Goal: Information Seeking & Learning: Learn about a topic

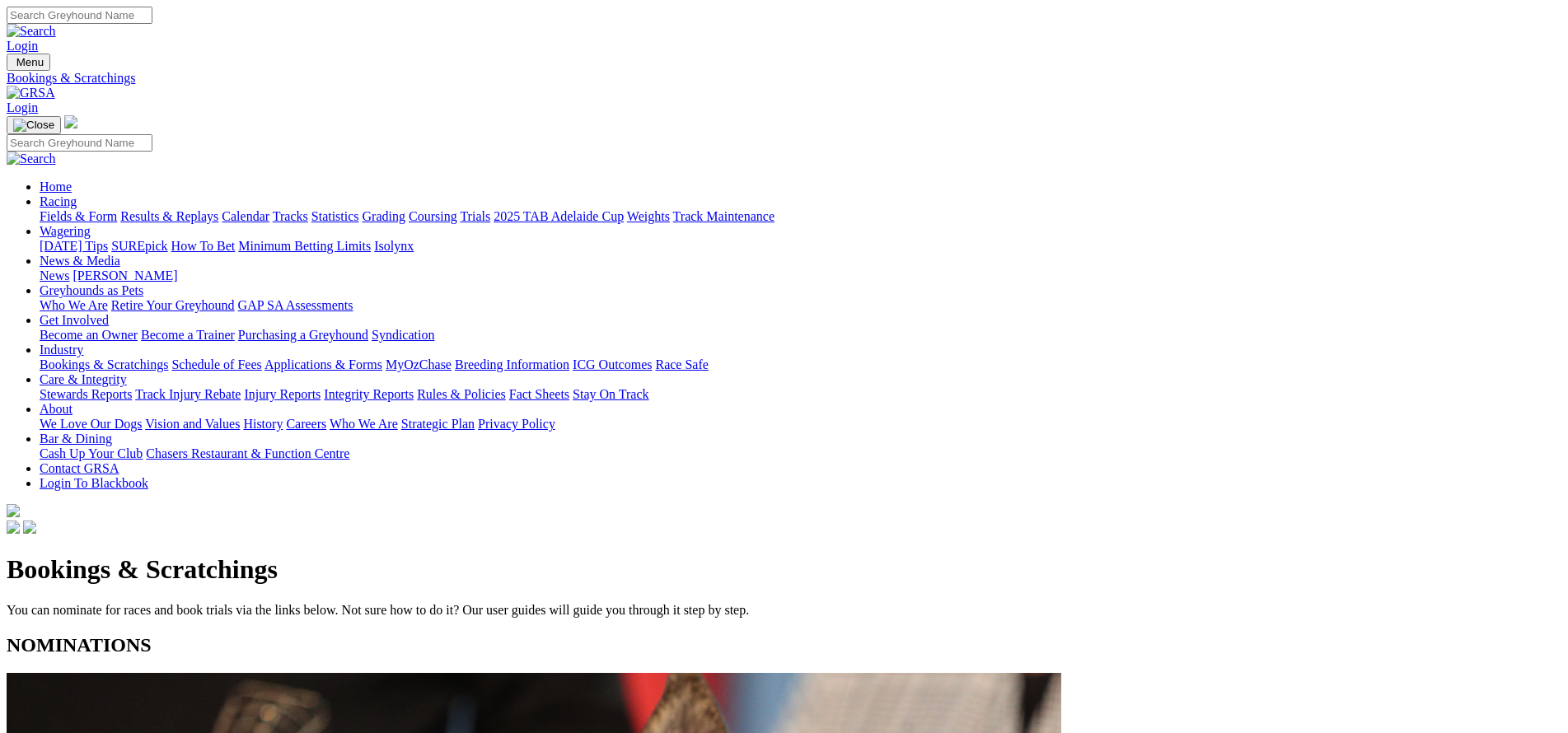
click at [1044, 7] on div "Login" at bounding box center [784, 30] width 1555 height 47
click at [152, 16] on input "Search" at bounding box center [79, 15] width 146 height 17
type input "something gold"
click at [56, 24] on img at bounding box center [31, 32] width 49 height 15
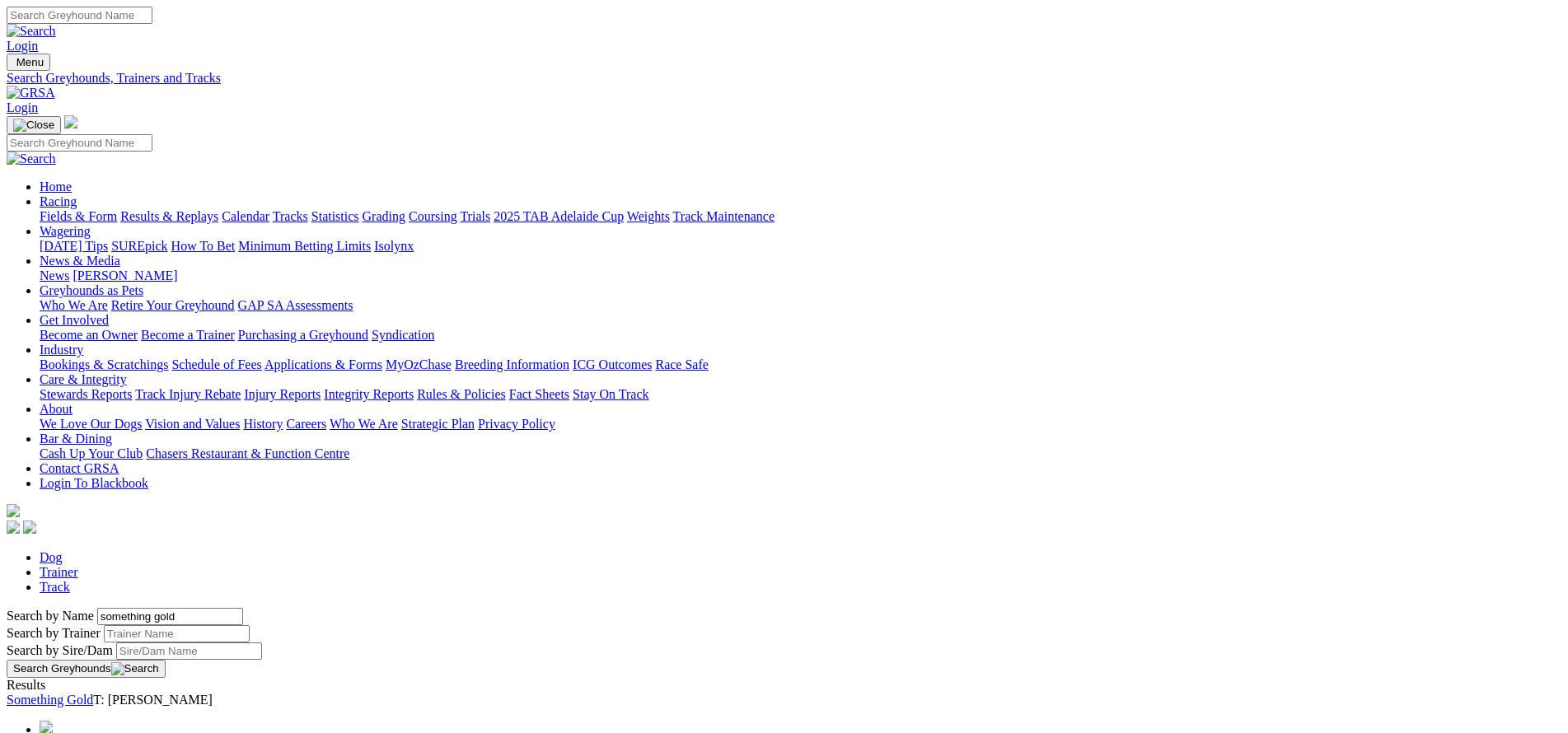
click at [93, 693] on link "Something Gold" at bounding box center [50, 700] width 87 height 14
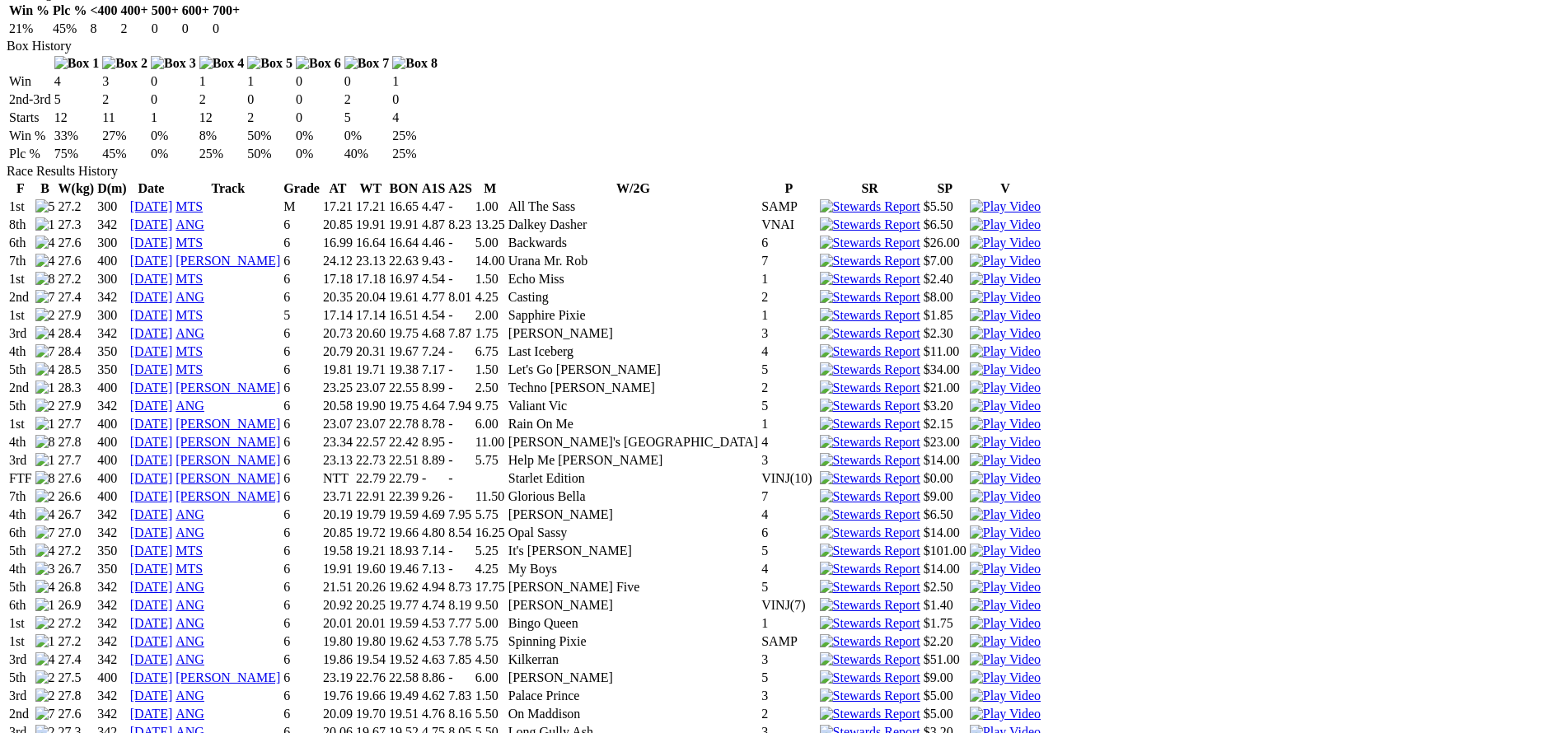
scroll to position [808, 0]
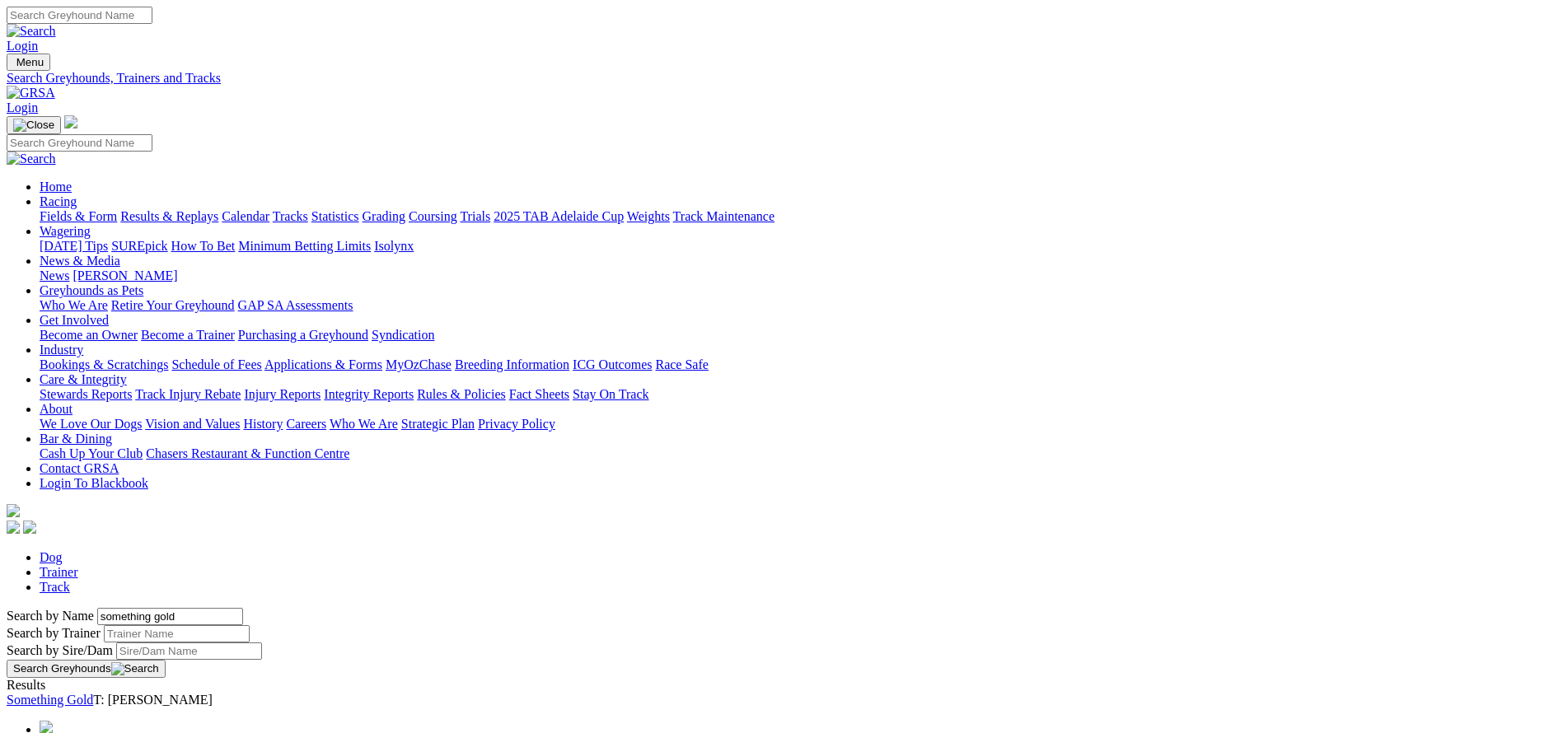
click at [168, 357] on link "Bookings & Scratchings" at bounding box center [103, 364] width 128 height 14
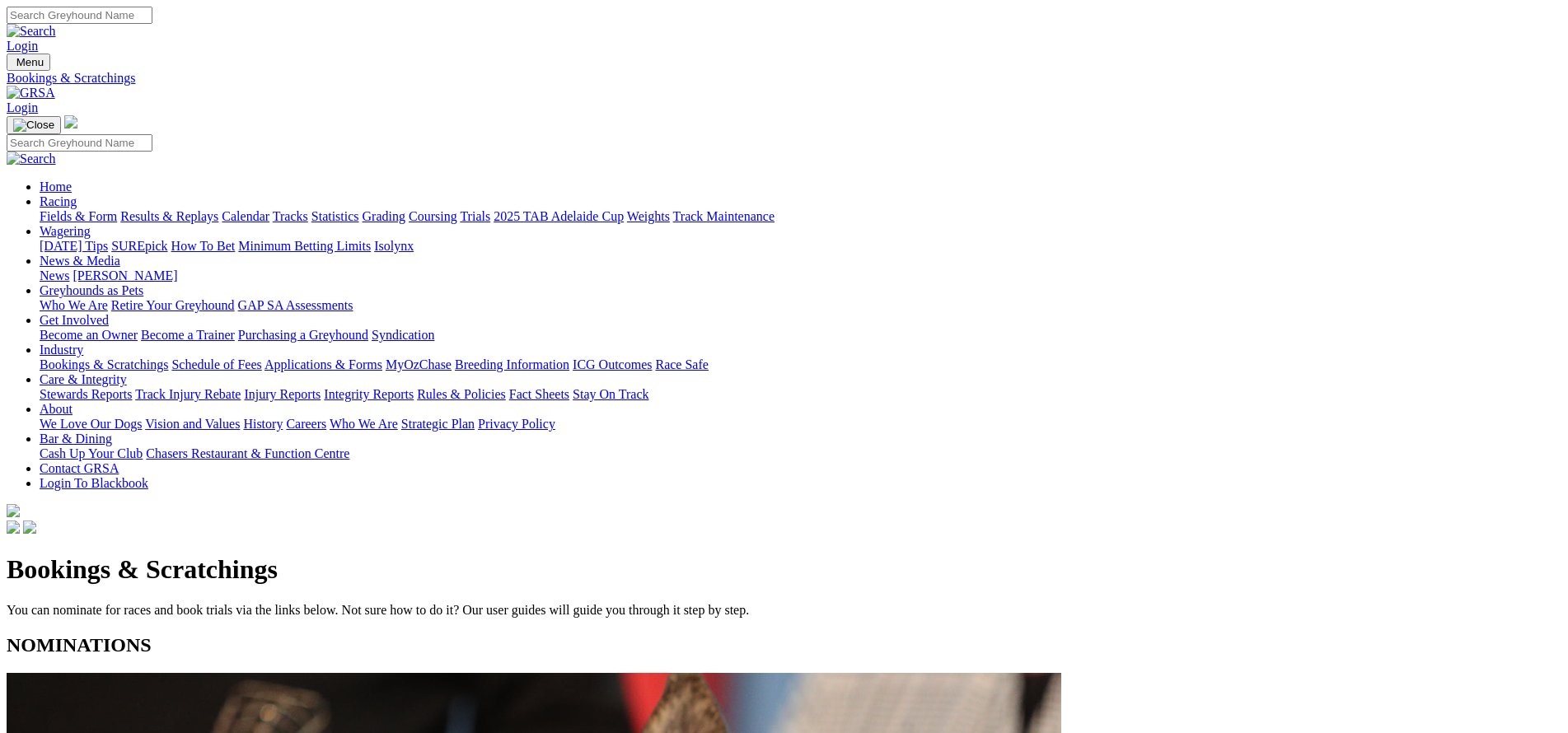
click at [269, 209] on link "Calendar" at bounding box center [245, 216] width 47 height 14
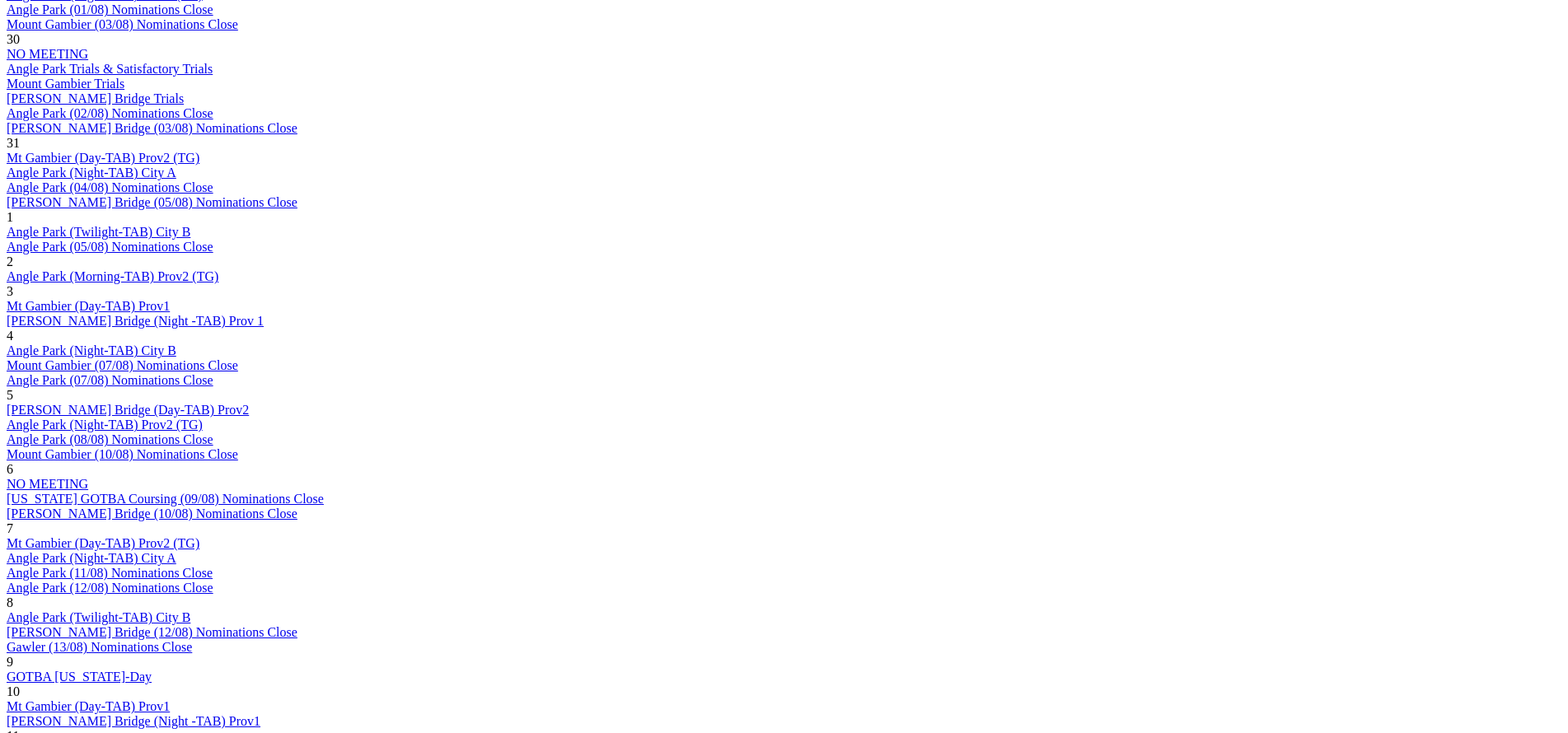
scroll to position [1100, 0]
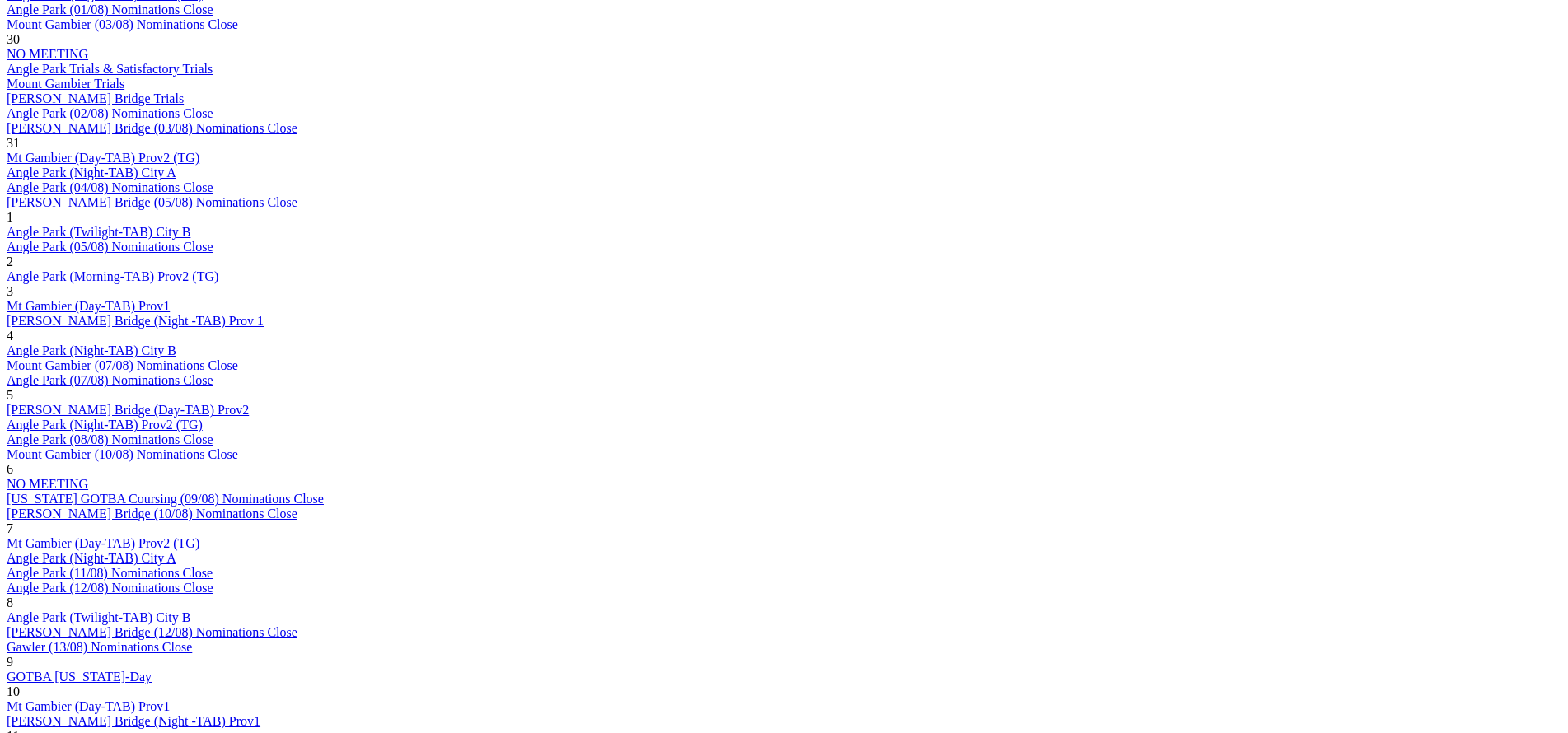
scroll to position [1100, 0]
